Goal: Entertainment & Leisure: Consume media (video, audio)

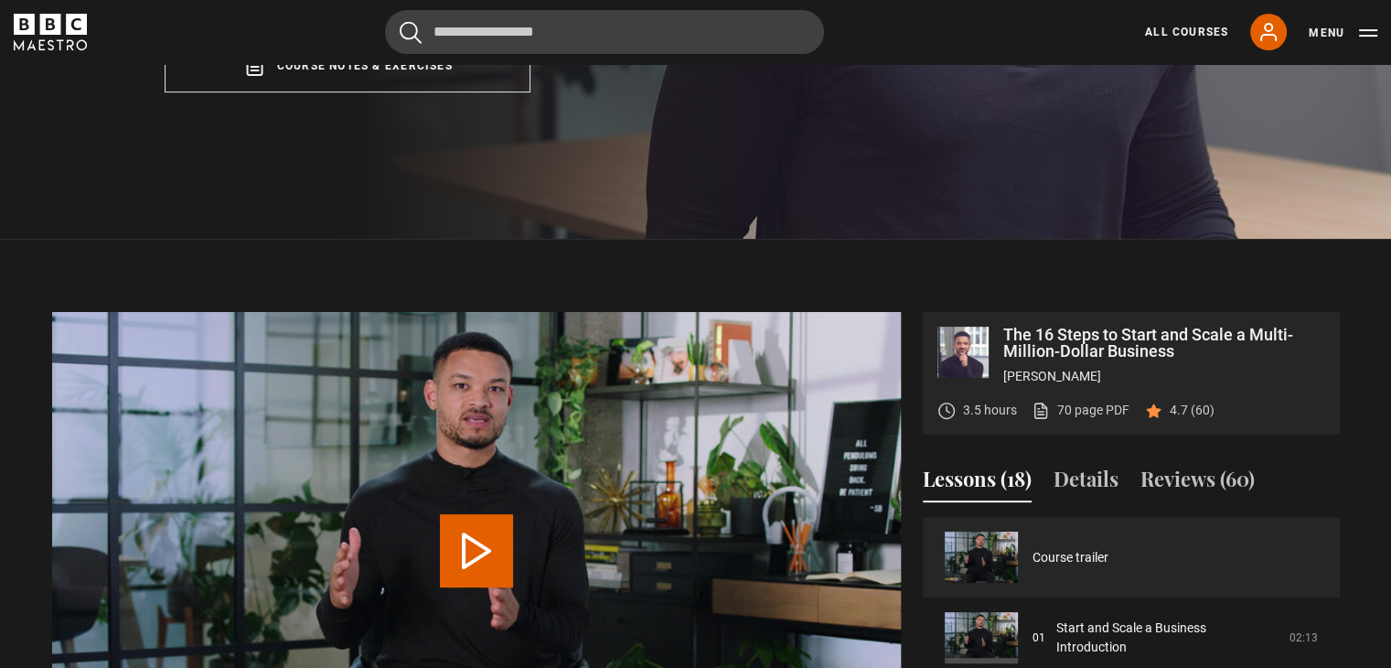
scroll to position [487, 0]
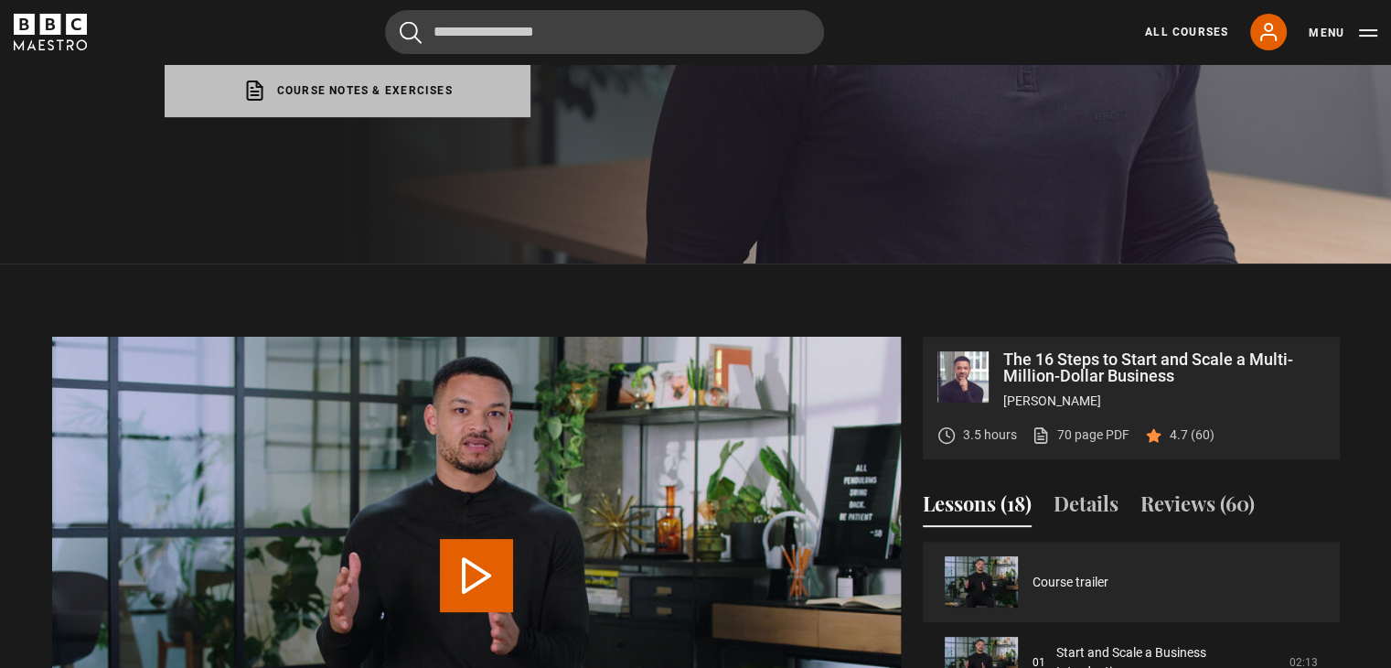
click at [359, 72] on link "Course notes & exercises opens in a new tab" at bounding box center [348, 90] width 366 height 53
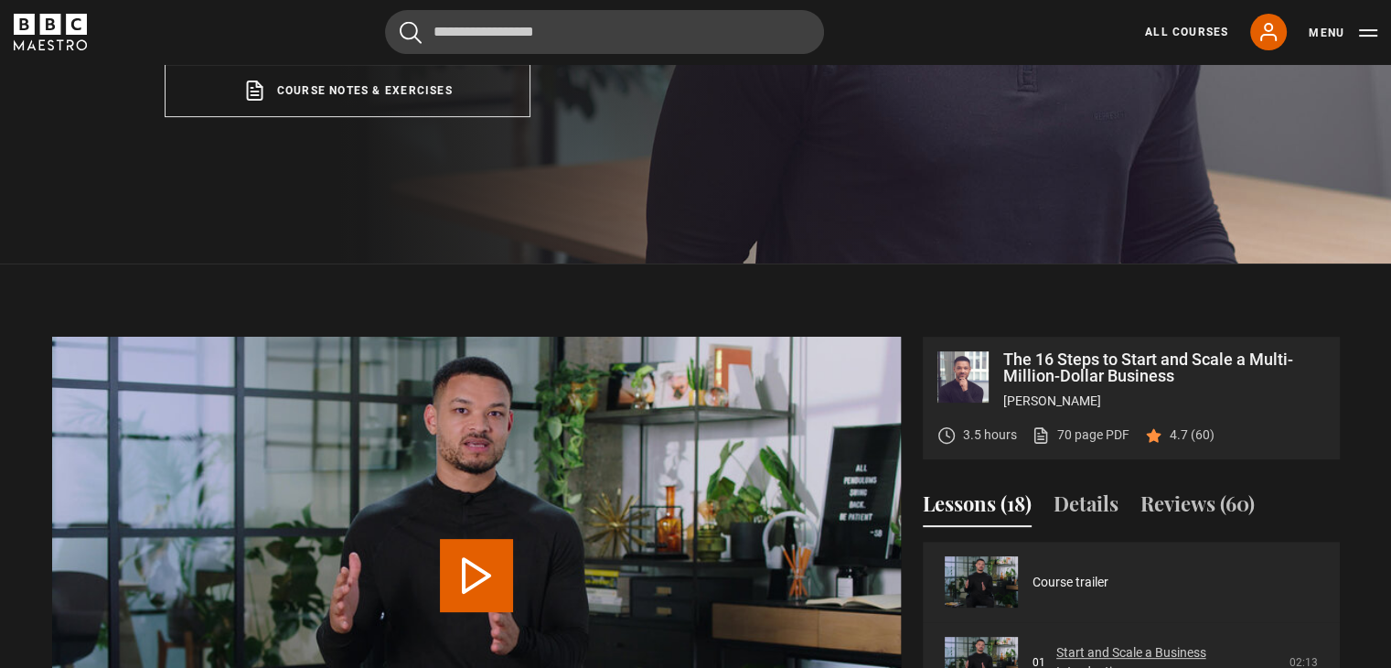
click at [1133, 643] on link "Start and Scale a Business Introduction" at bounding box center [1168, 662] width 222 height 38
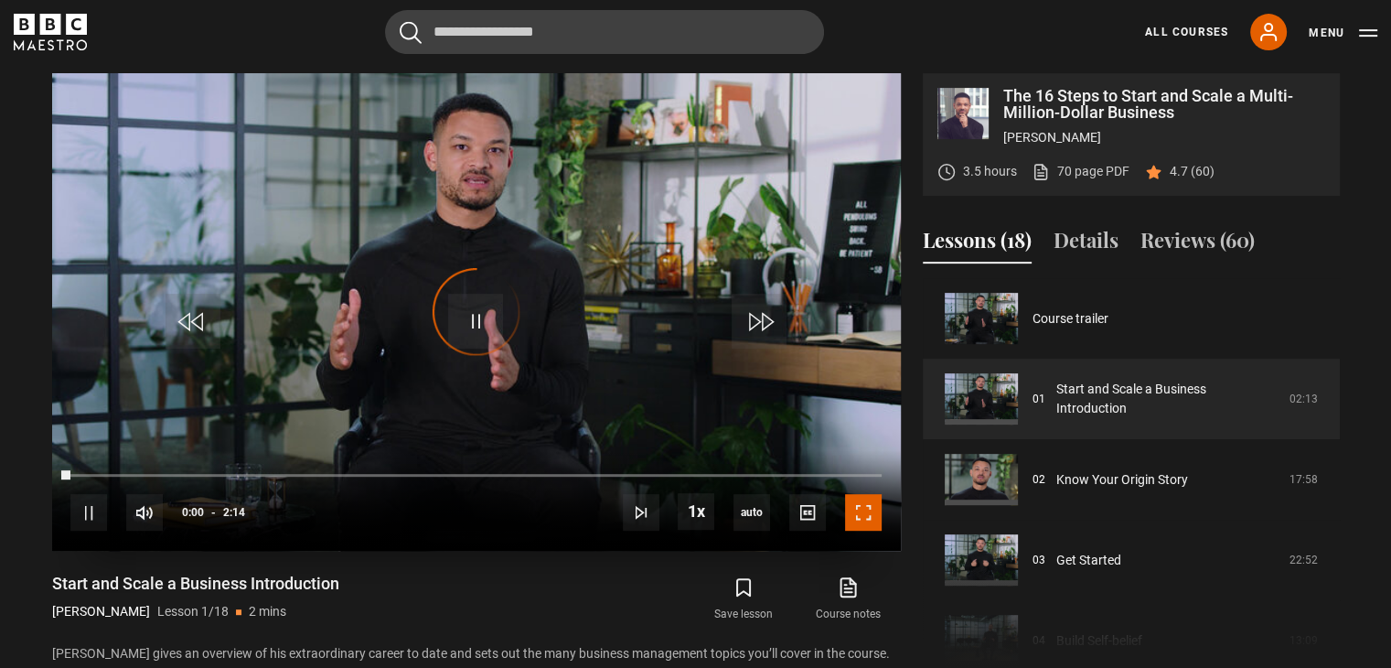
click at [857, 522] on span "Video Player" at bounding box center [863, 512] width 37 height 37
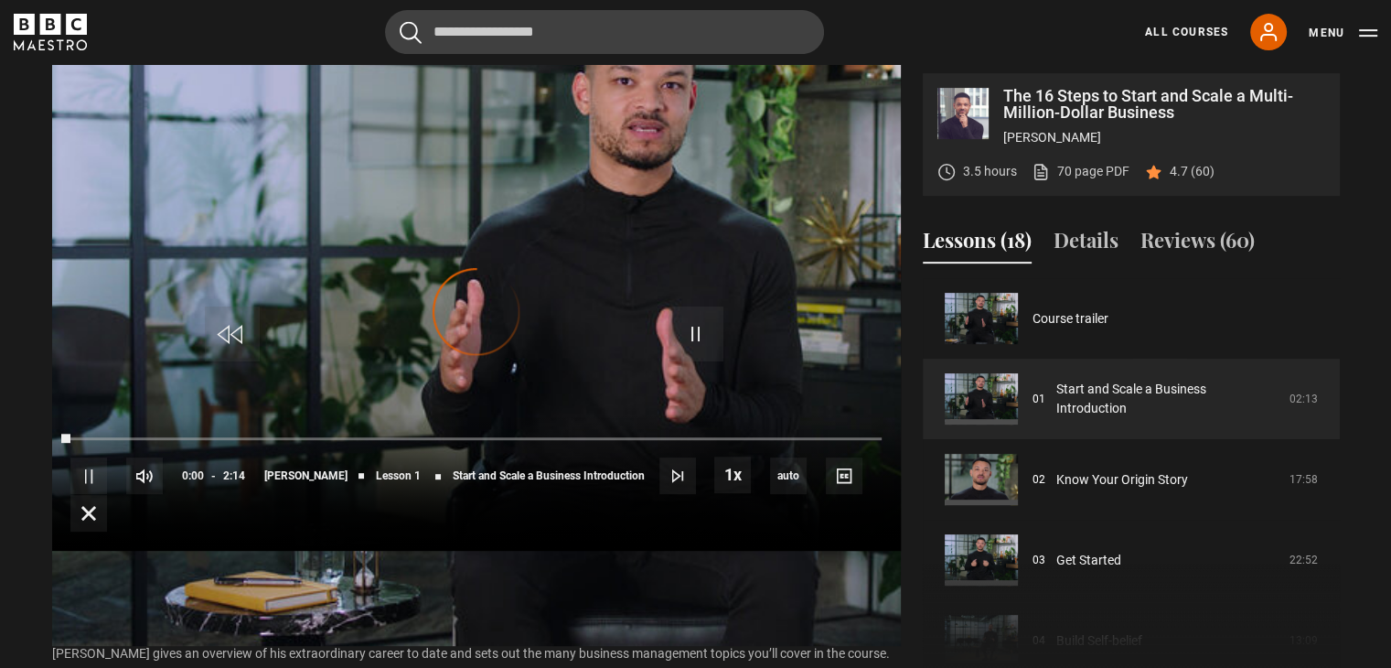
scroll to position [800, 0]
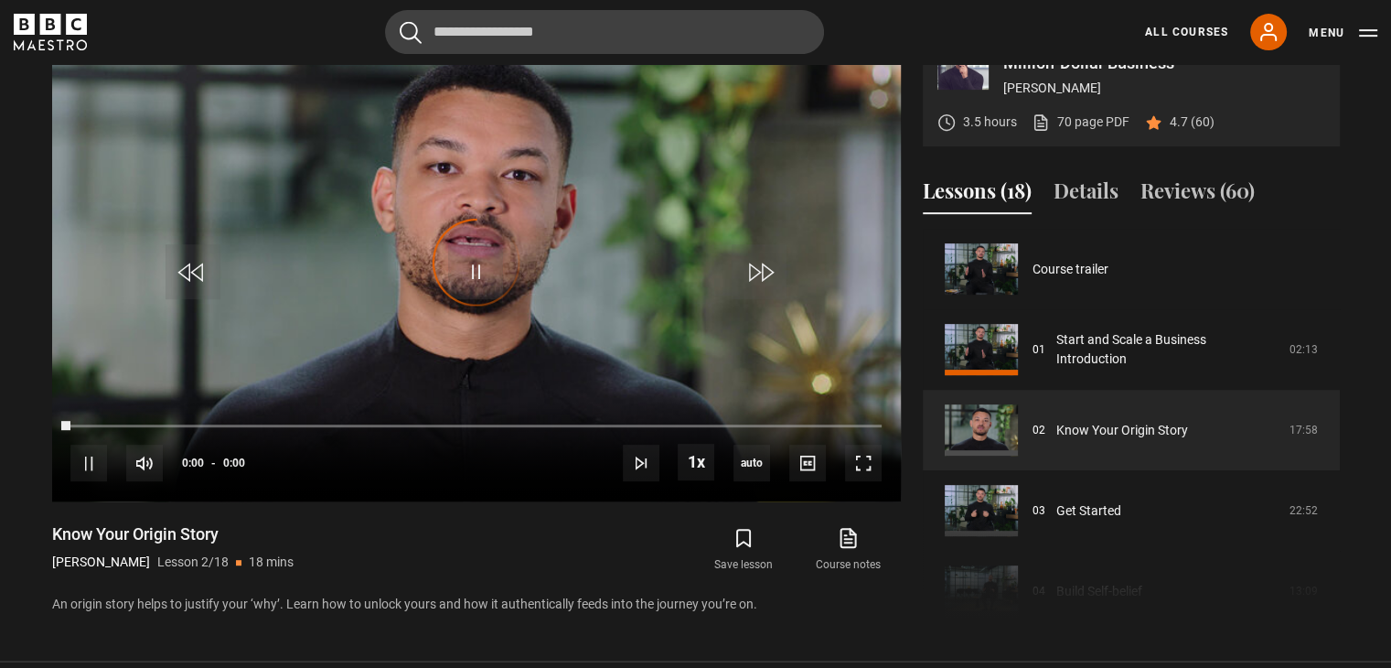
scroll to position [80, 0]
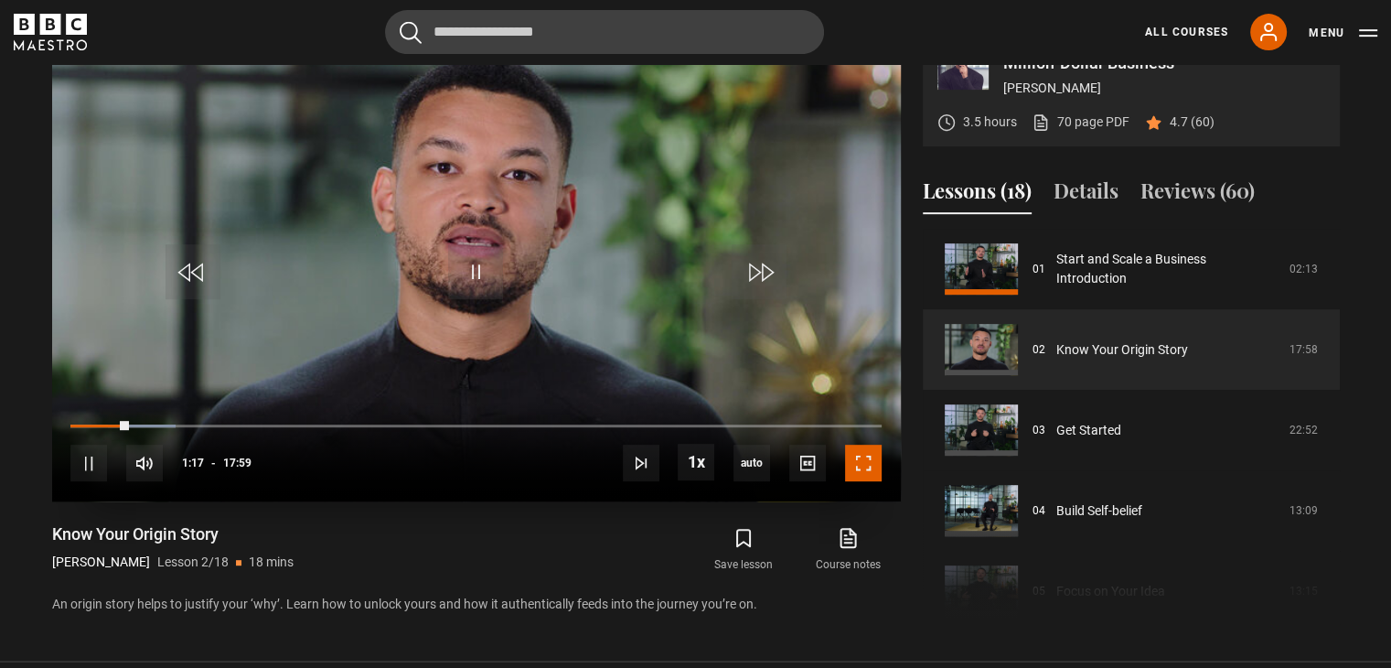
click at [877, 466] on span "Video Player" at bounding box center [863, 463] width 37 height 37
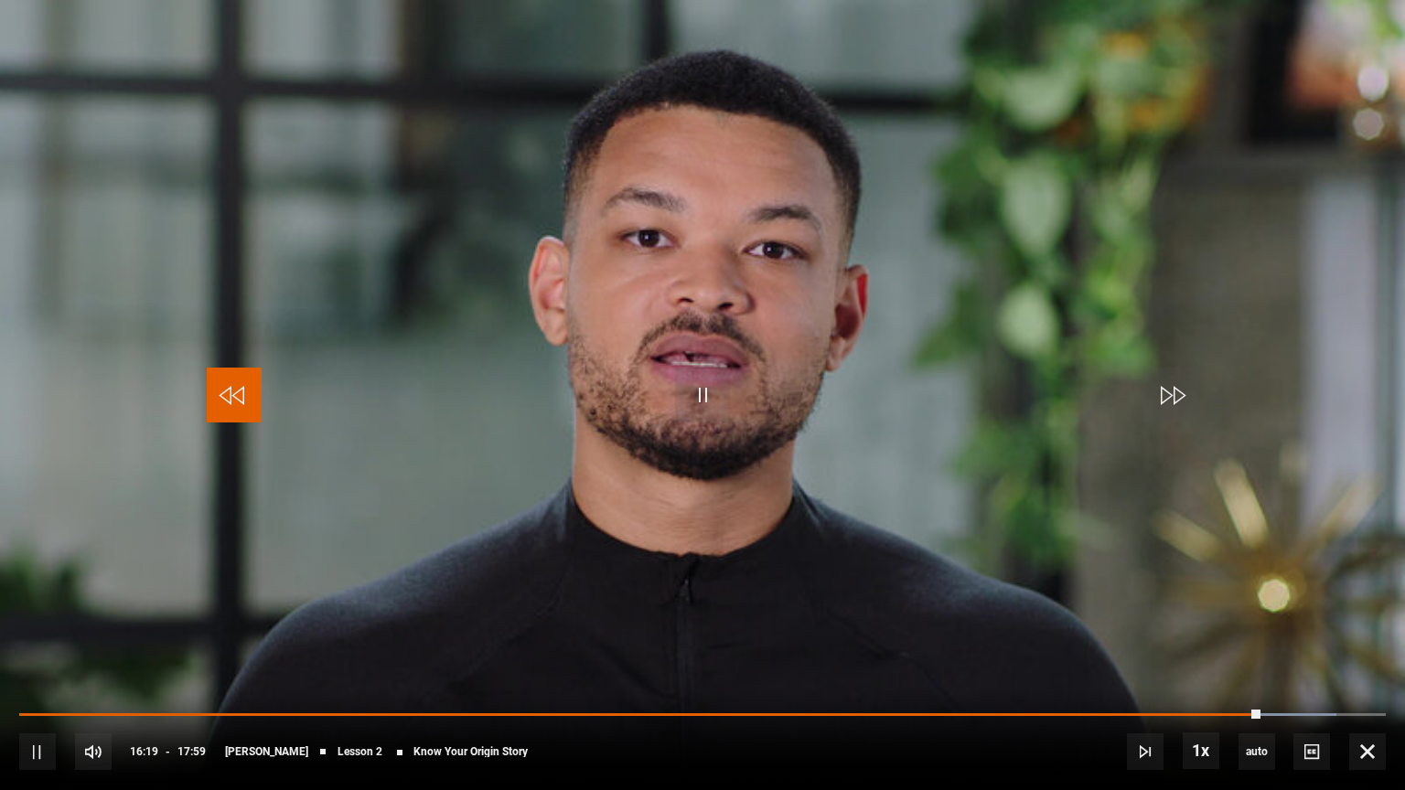
click at [225, 384] on span "Video Player" at bounding box center [234, 395] width 55 height 55
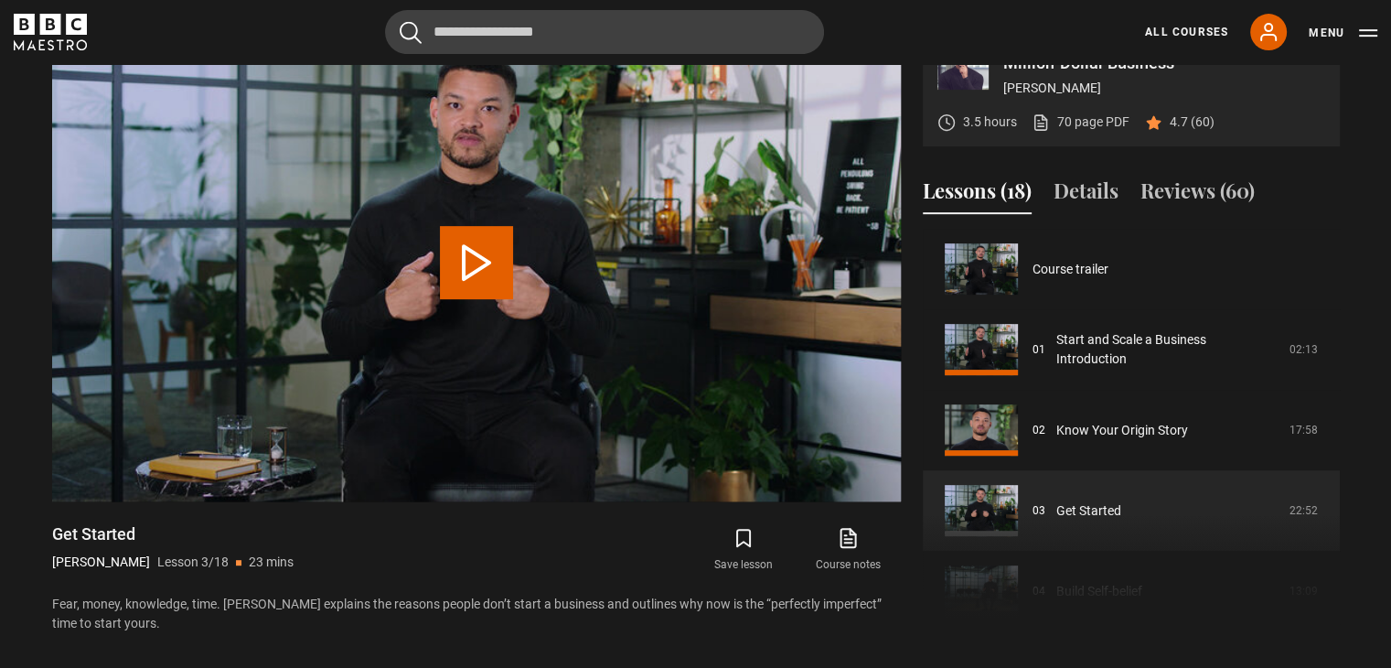
scroll to position [161, 0]
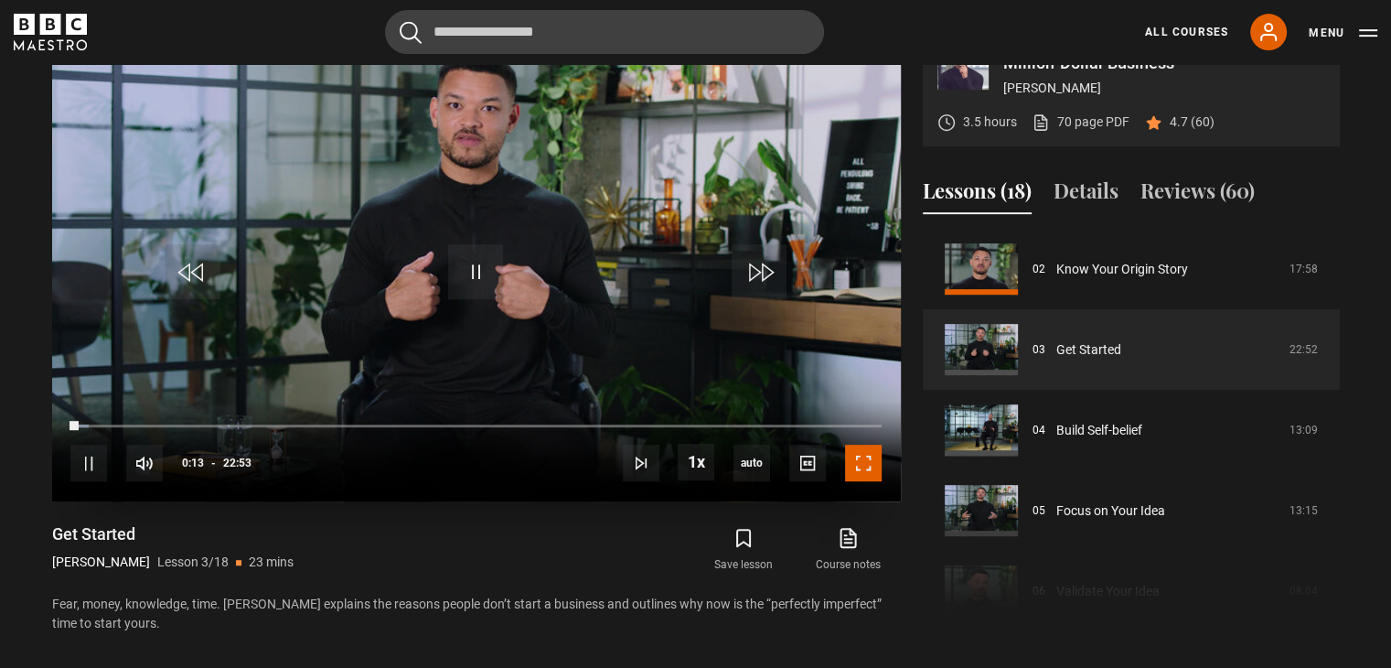
click at [868, 466] on span "Video Player" at bounding box center [863, 463] width 37 height 37
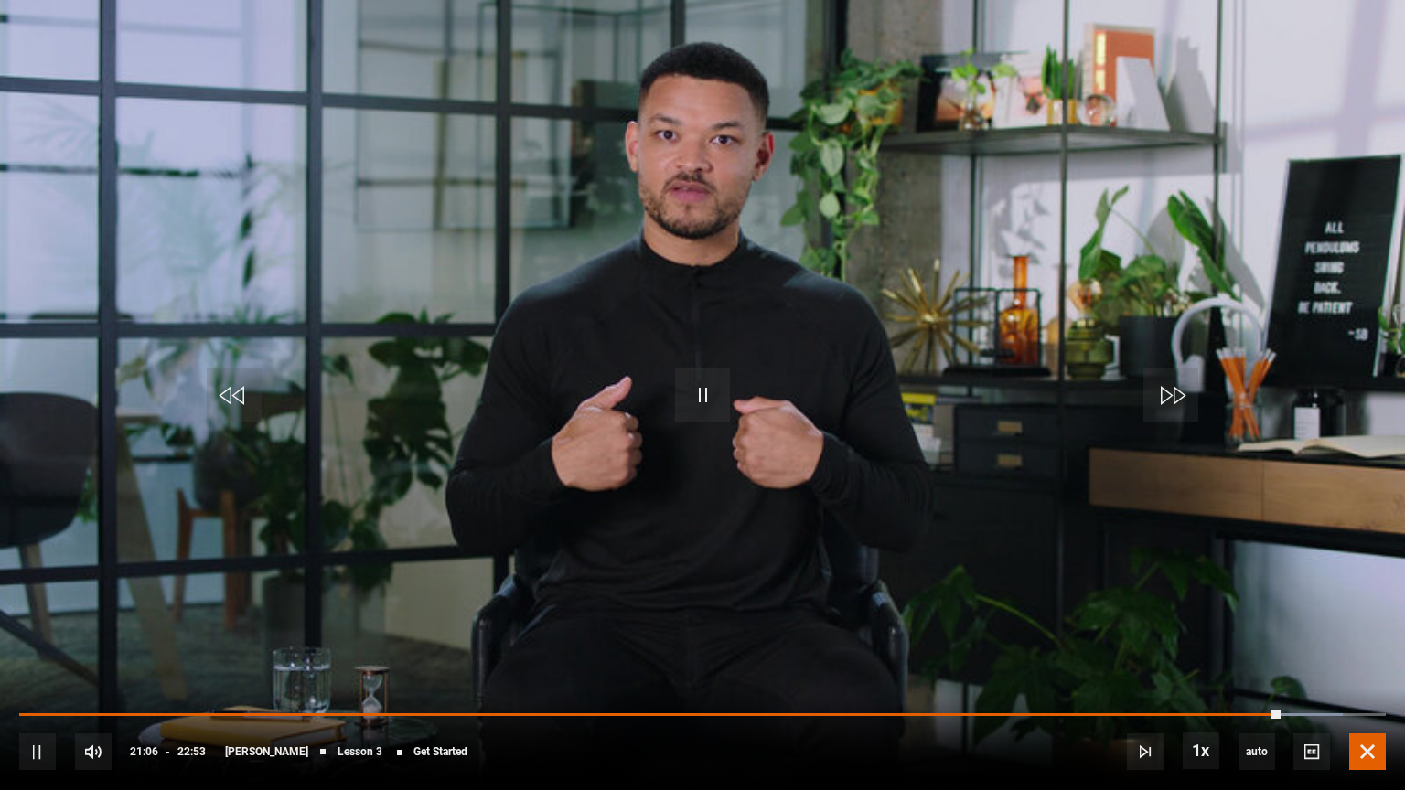
click at [1372, 667] on span "Video Player" at bounding box center [1367, 752] width 37 height 37
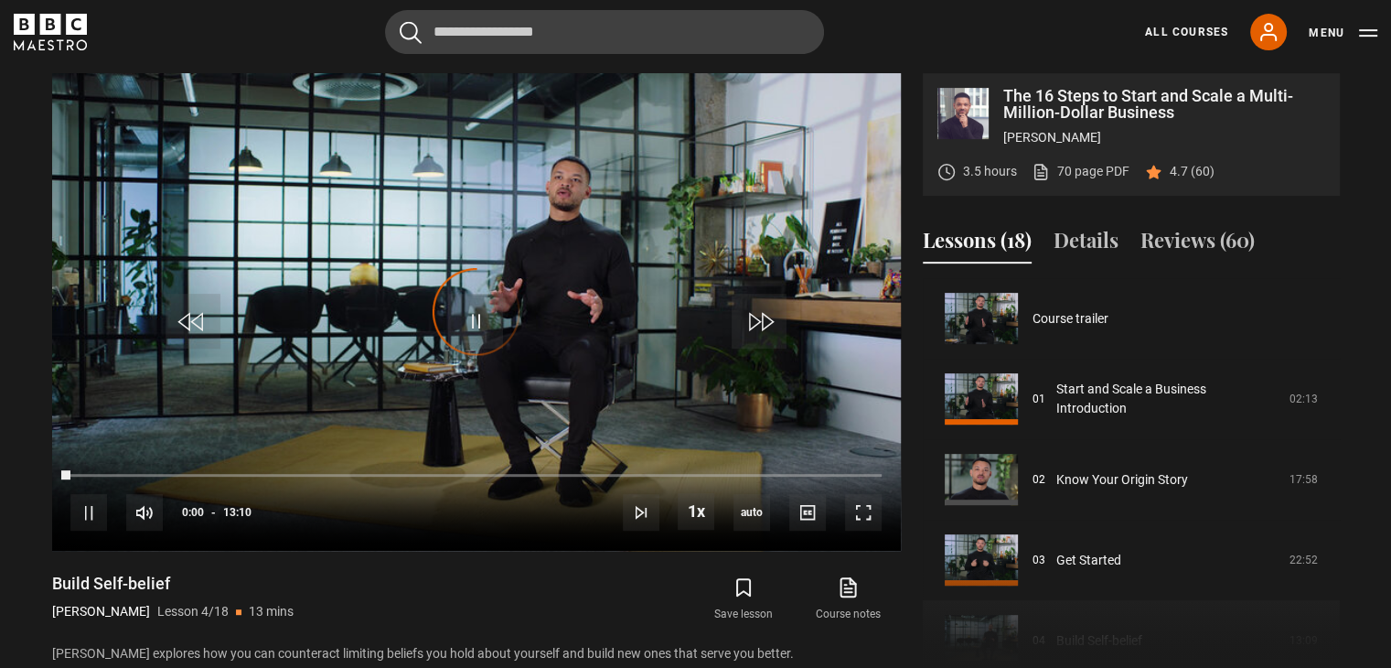
scroll to position [241, 0]
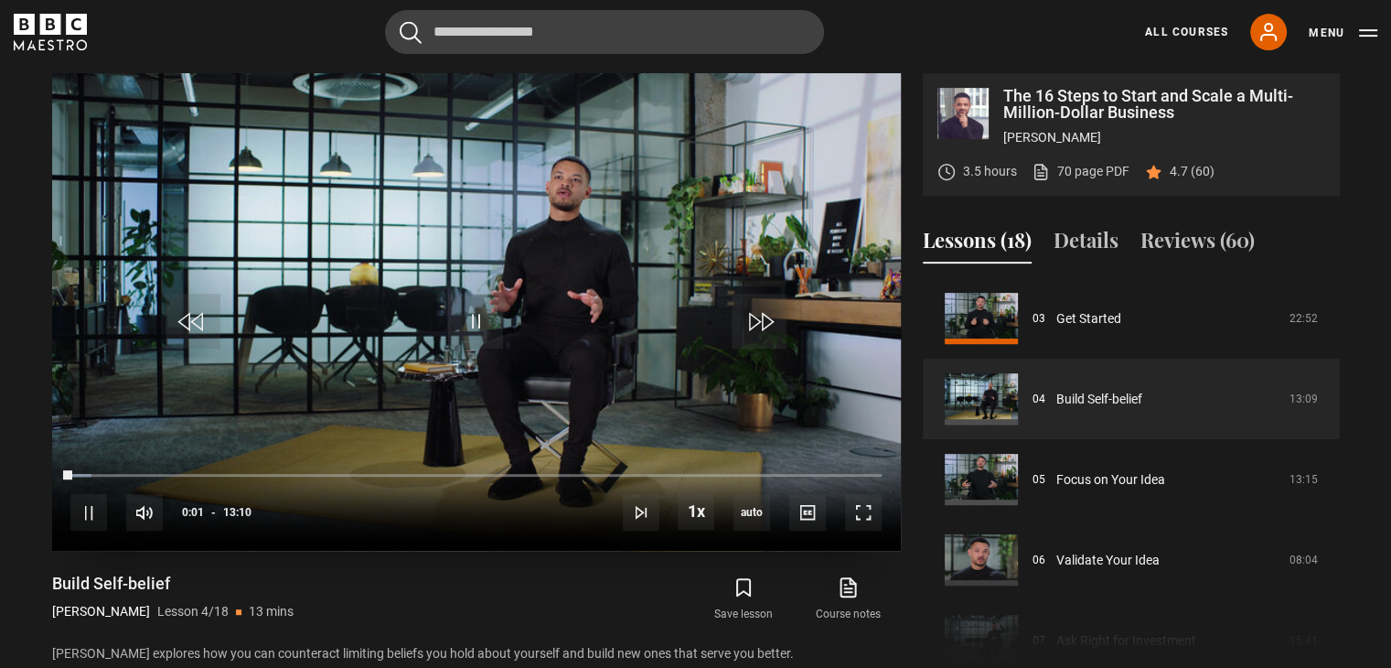
click at [505, 264] on video "Video Player" at bounding box center [476, 312] width 849 height 478
click at [475, 370] on video "Video Player" at bounding box center [476, 312] width 849 height 478
click at [863, 513] on span "Video Player" at bounding box center [863, 512] width 37 height 37
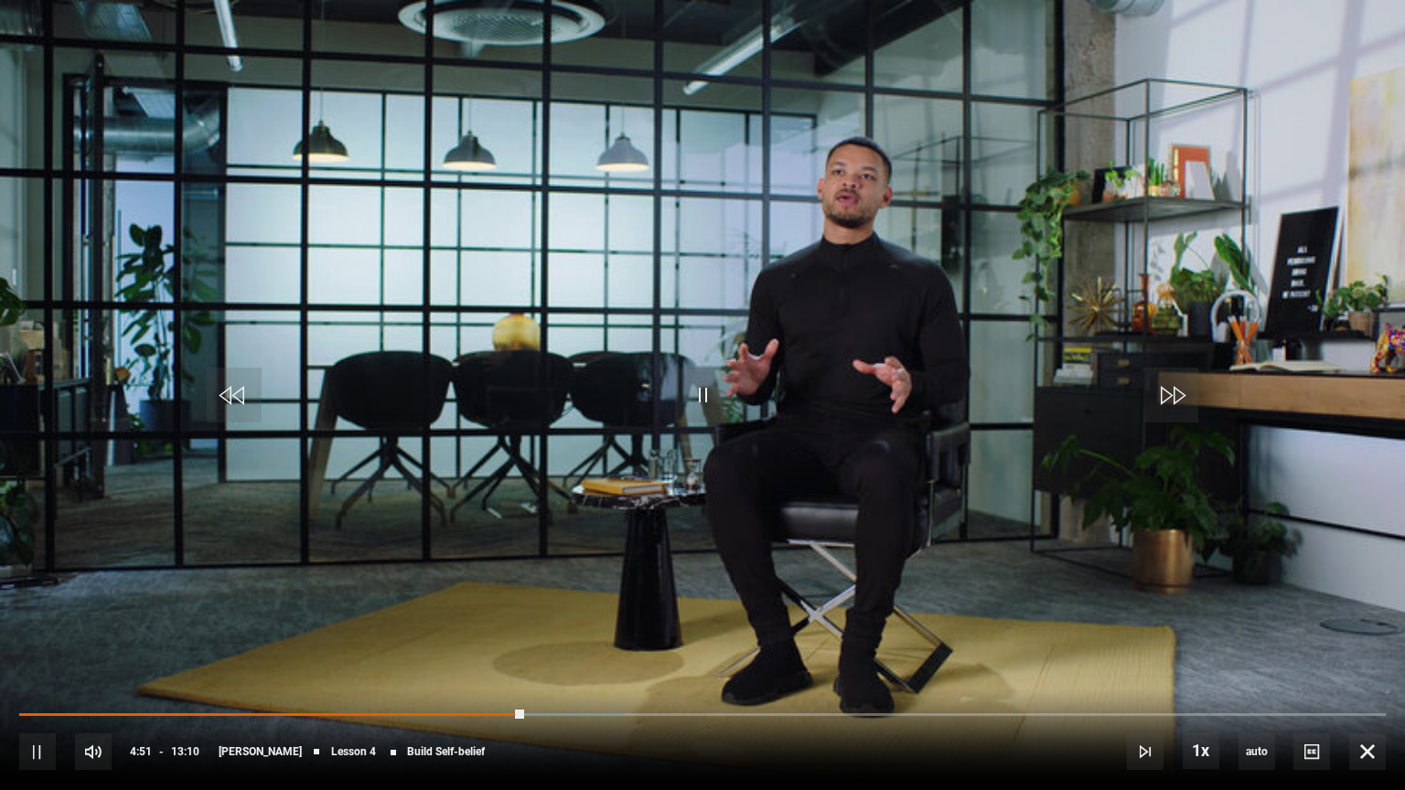
click at [845, 282] on video "Video Player" at bounding box center [702, 395] width 1405 height 790
click at [1371, 667] on span "Video Player" at bounding box center [1367, 752] width 37 height 37
